Goal: Information Seeking & Learning: Learn about a topic

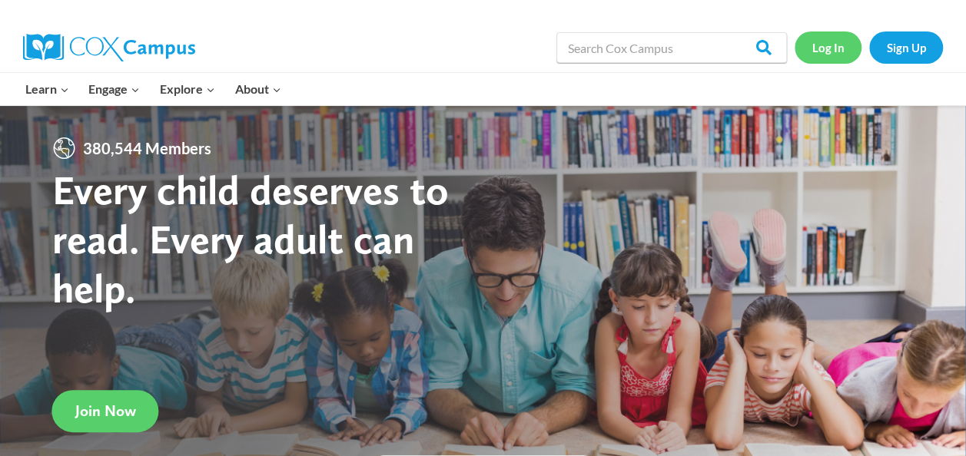
click at [834, 46] on link "Log In" at bounding box center [828, 48] width 67 height 32
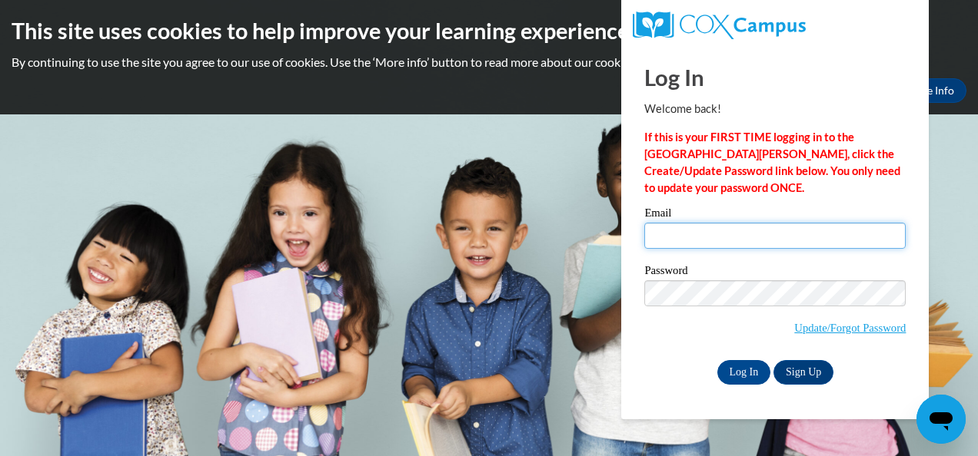
click at [742, 234] on input "Email" at bounding box center [774, 236] width 261 height 26
type input "clynch3@wildcat.fvsu.edu"
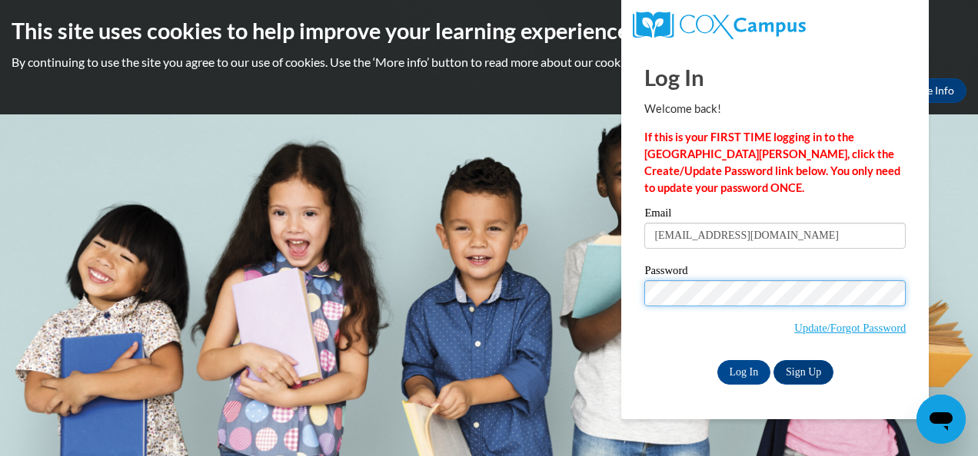
click at [717, 360] on input "Log In" at bounding box center [744, 372] width 54 height 25
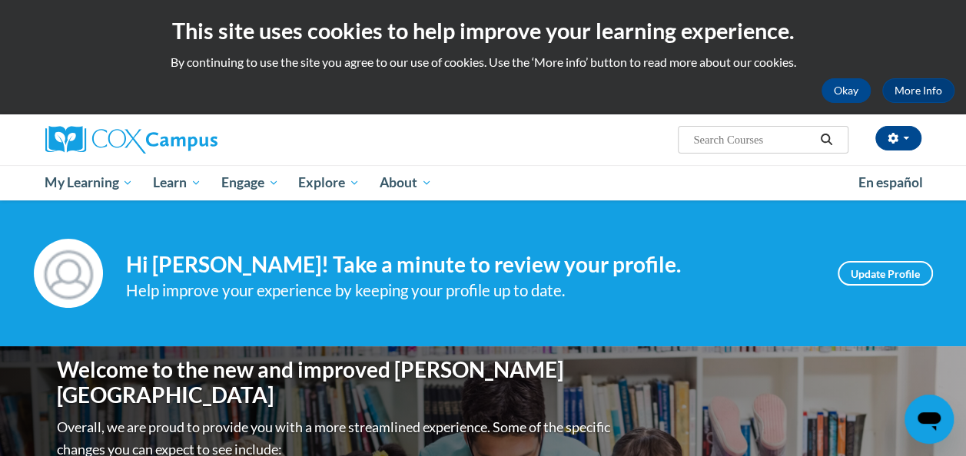
click at [519, 100] on div "Okay More Info" at bounding box center [483, 90] width 943 height 25
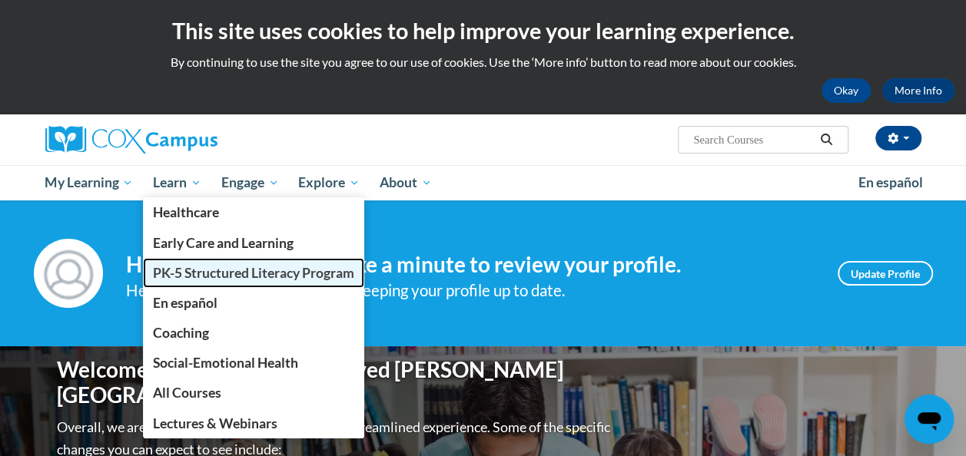
click at [215, 266] on span "PK-5 Structured Literacy Program" at bounding box center [253, 273] width 201 height 16
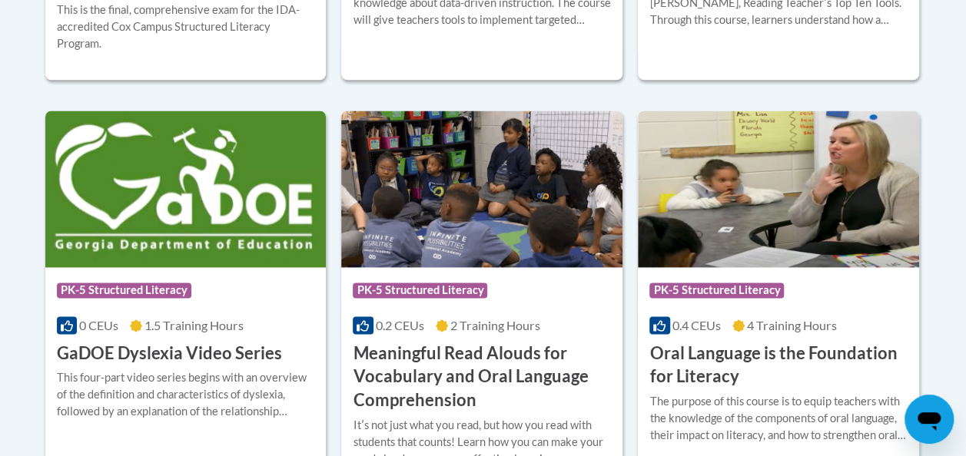
scroll to position [1137, 0]
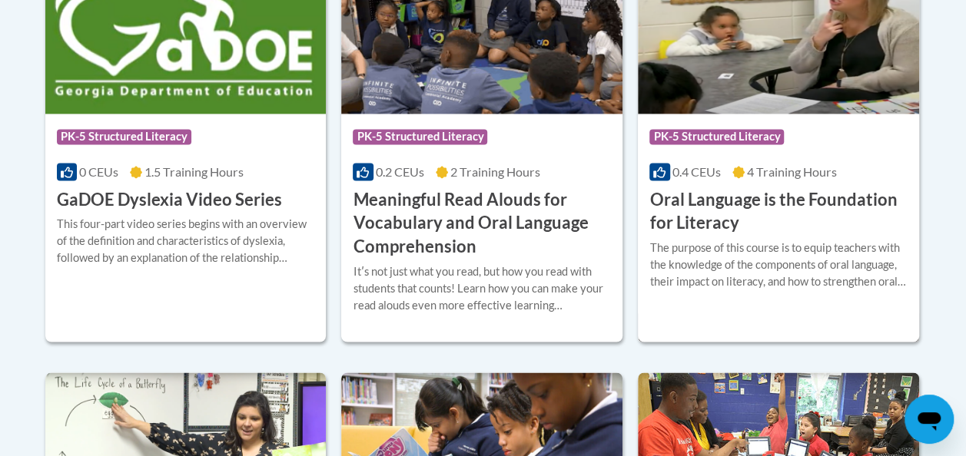
click at [722, 133] on span "PK-5 Structured Literacy" at bounding box center [716, 136] width 134 height 15
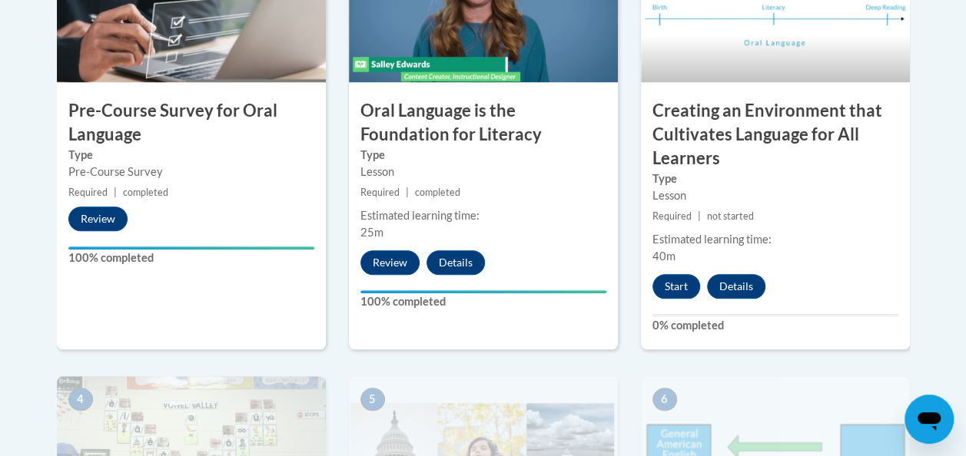
scroll to position [624, 0]
